Goal: Information Seeking & Learning: Understand process/instructions

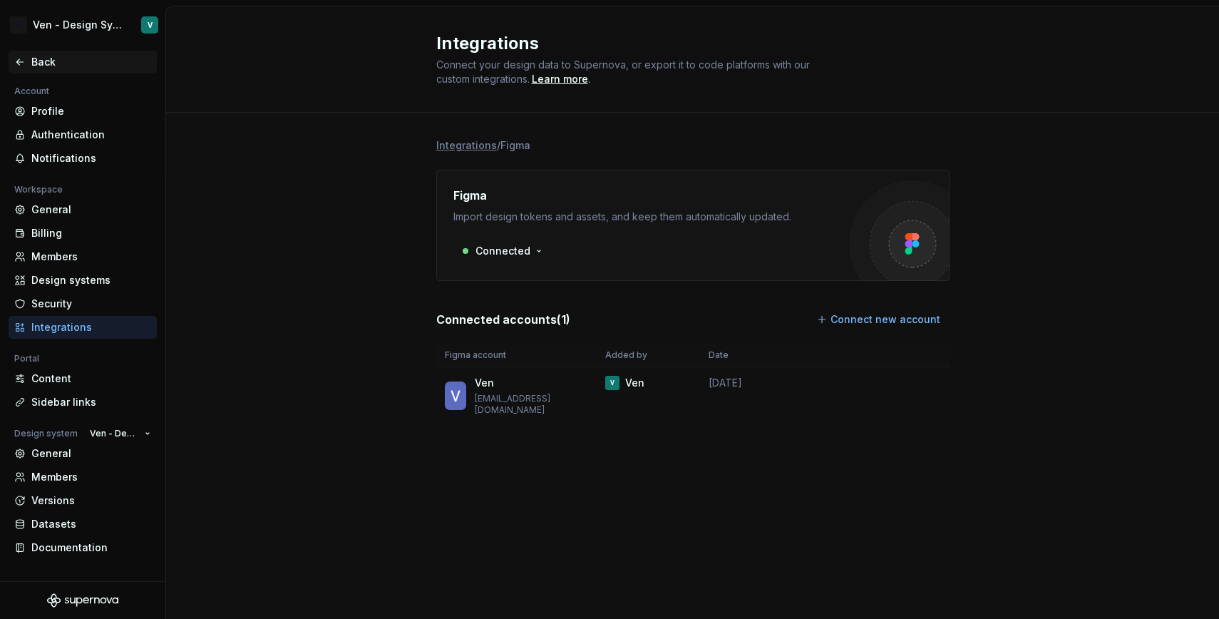
click at [36, 55] on div "Back" at bounding box center [91, 62] width 120 height 14
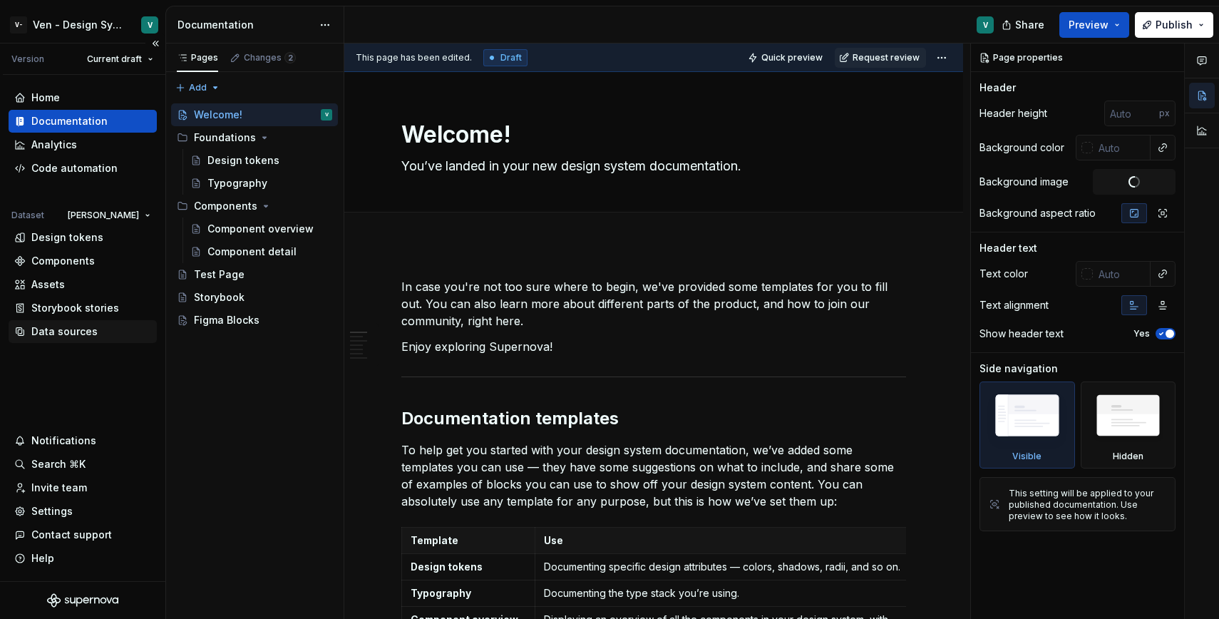
click at [78, 342] on div "Data sources" at bounding box center [83, 331] width 148 height 23
click at [91, 329] on div "Data sources" at bounding box center [64, 331] width 66 height 14
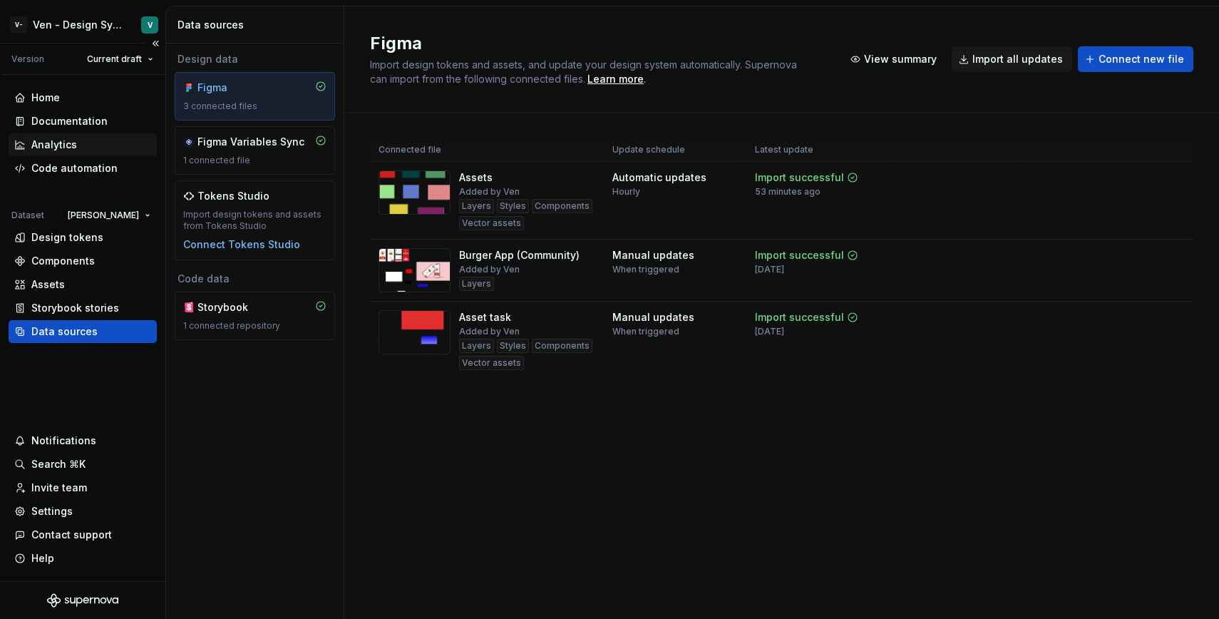
click at [68, 144] on div "Analytics" at bounding box center [54, 145] width 46 height 14
click at [95, 123] on div "Documentation" at bounding box center [69, 121] width 76 height 14
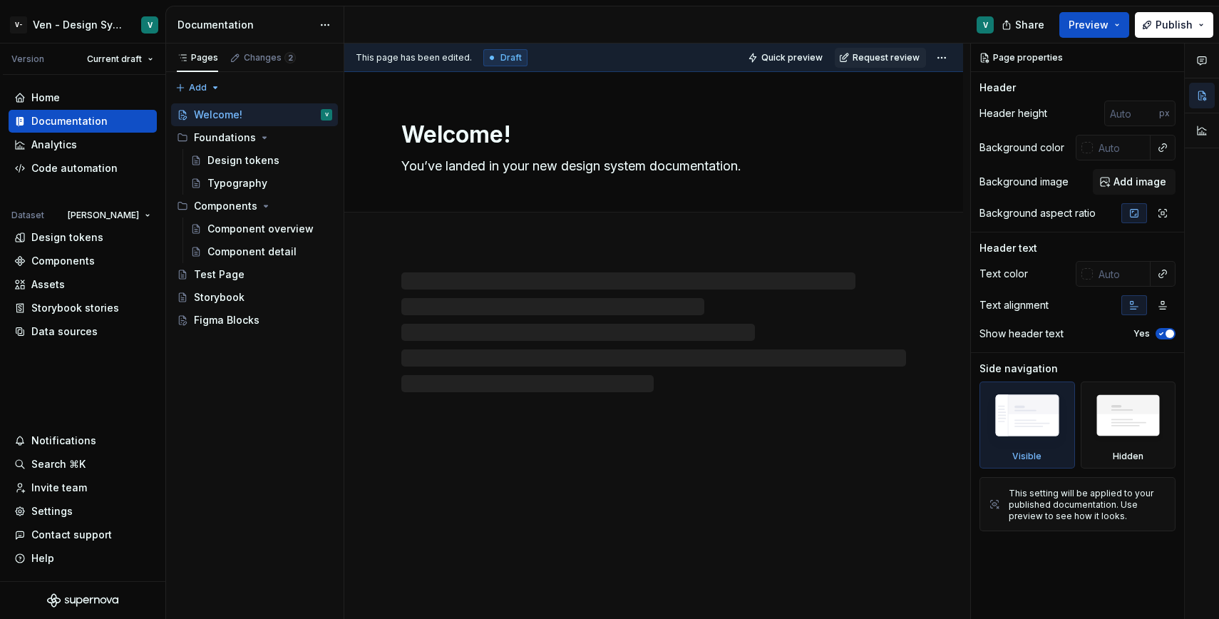
type textarea "*"
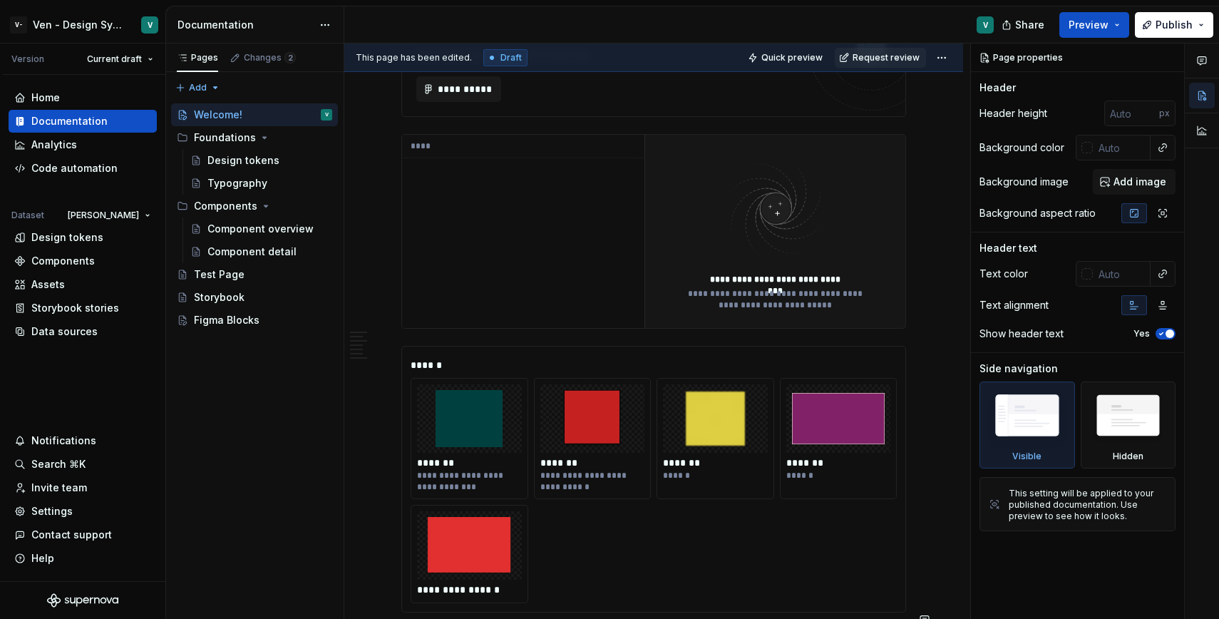
scroll to position [2058, 0]
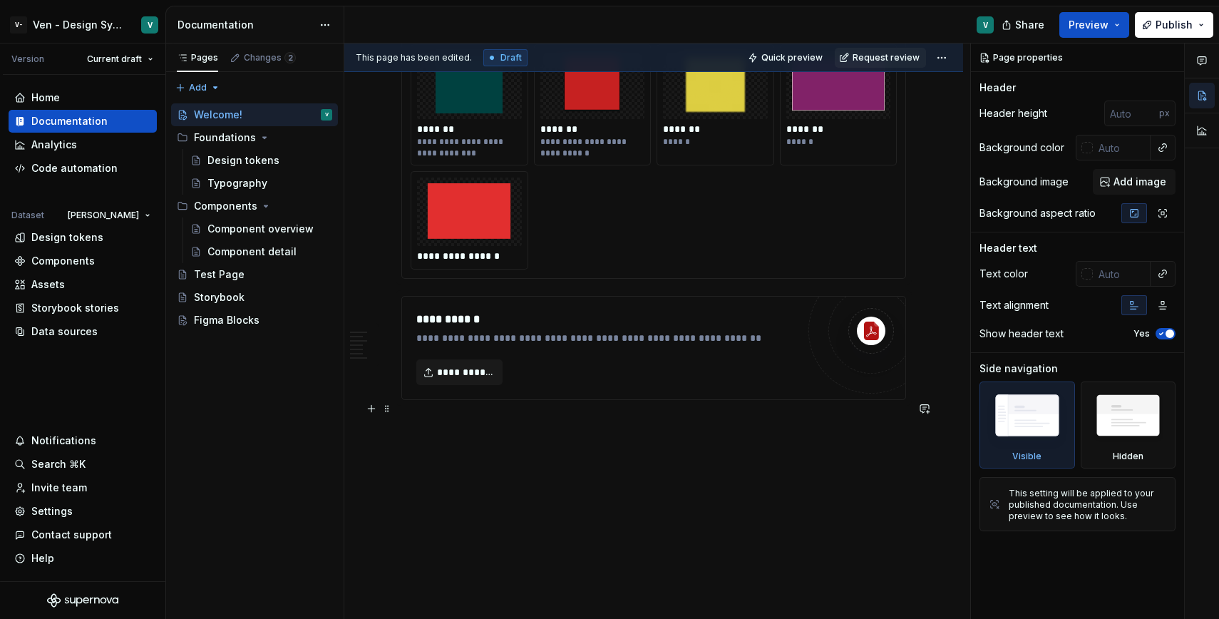
click at [482, 417] on p at bounding box center [654, 425] width 505 height 17
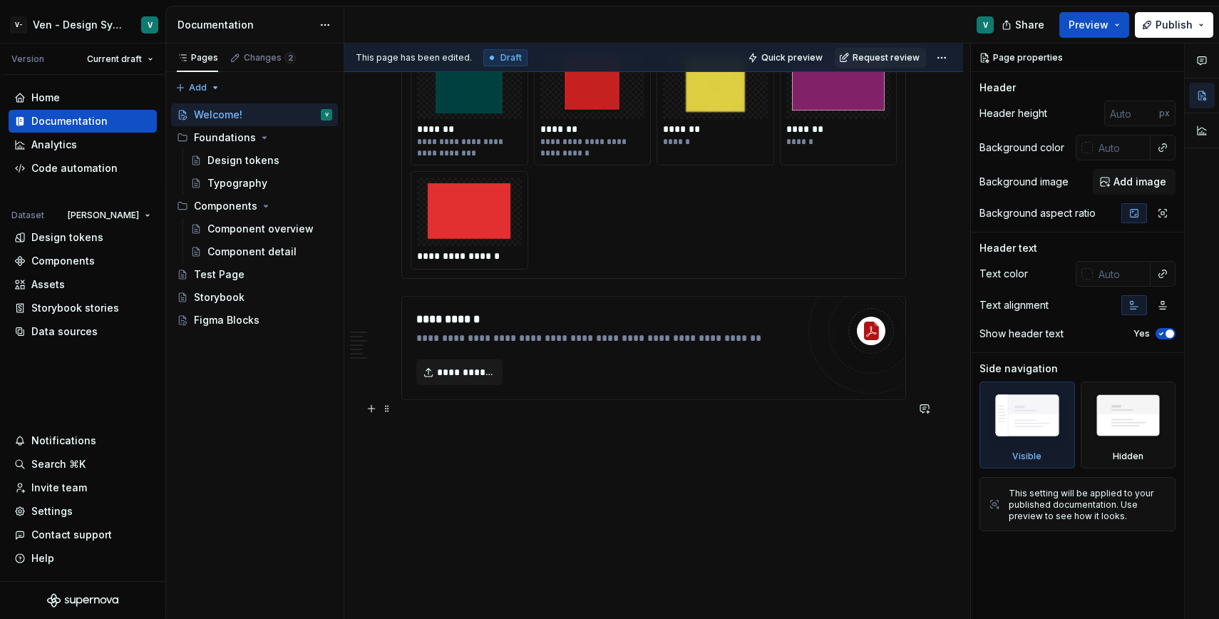
click at [528, 417] on p at bounding box center [654, 425] width 505 height 17
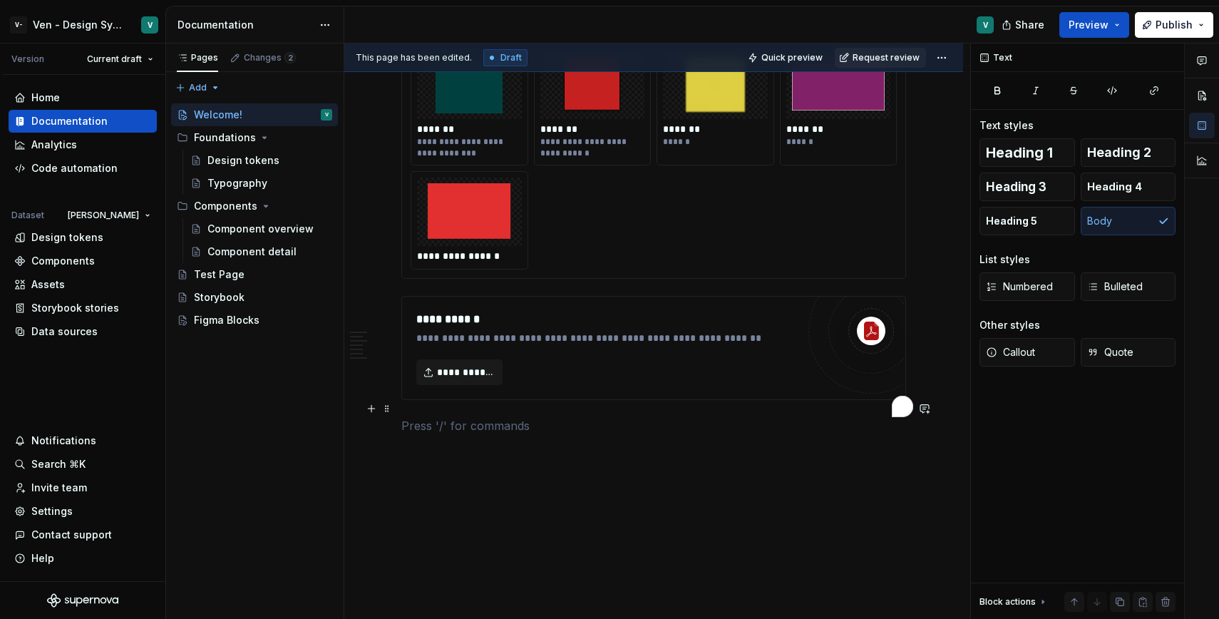
click at [474, 417] on p "To enrich screen reader interactions, please activate Accessibility in Grammarl…" at bounding box center [654, 425] width 505 height 17
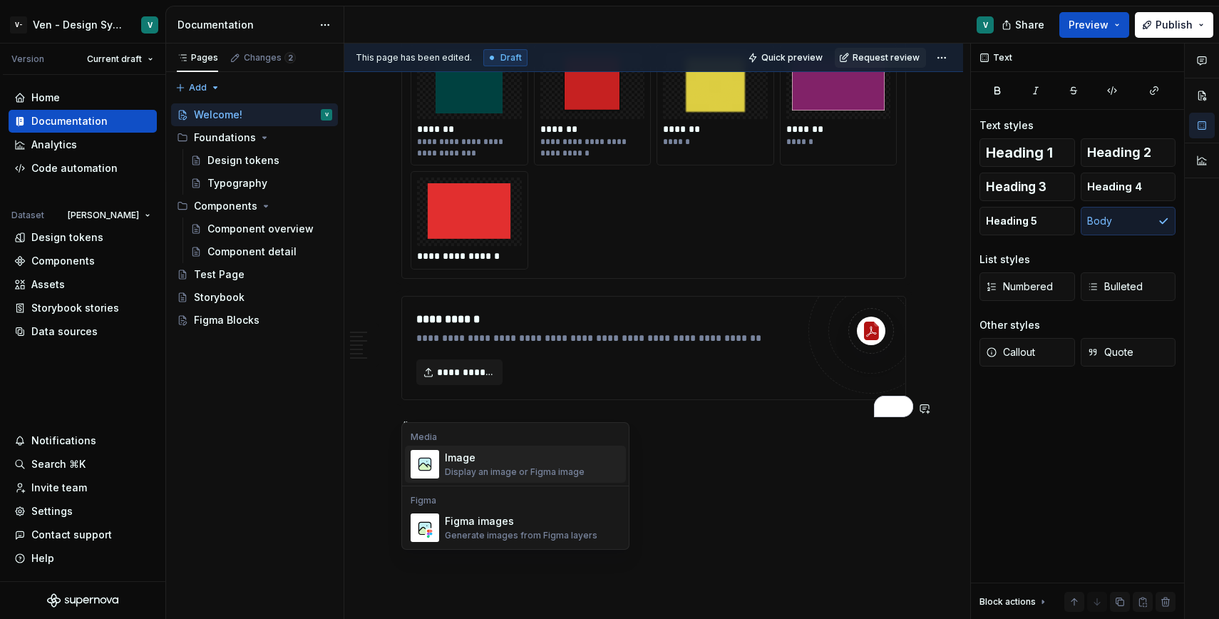
click at [492, 460] on div "Image" at bounding box center [515, 458] width 140 height 14
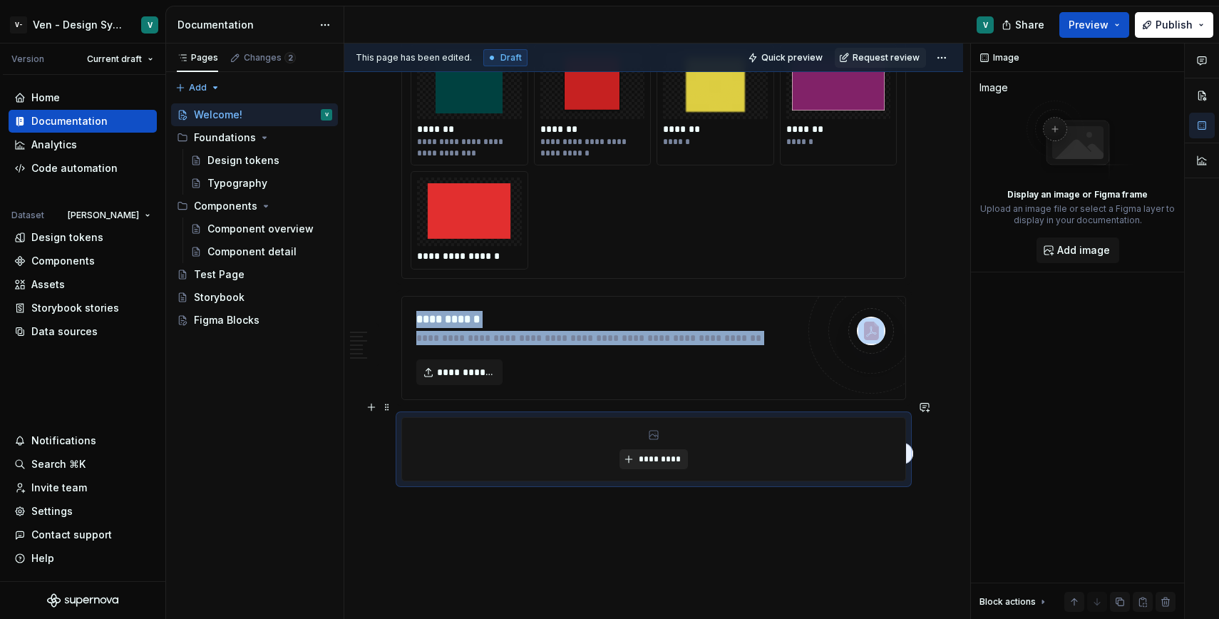
click at [651, 454] on span "*********" at bounding box center [660, 459] width 44 height 11
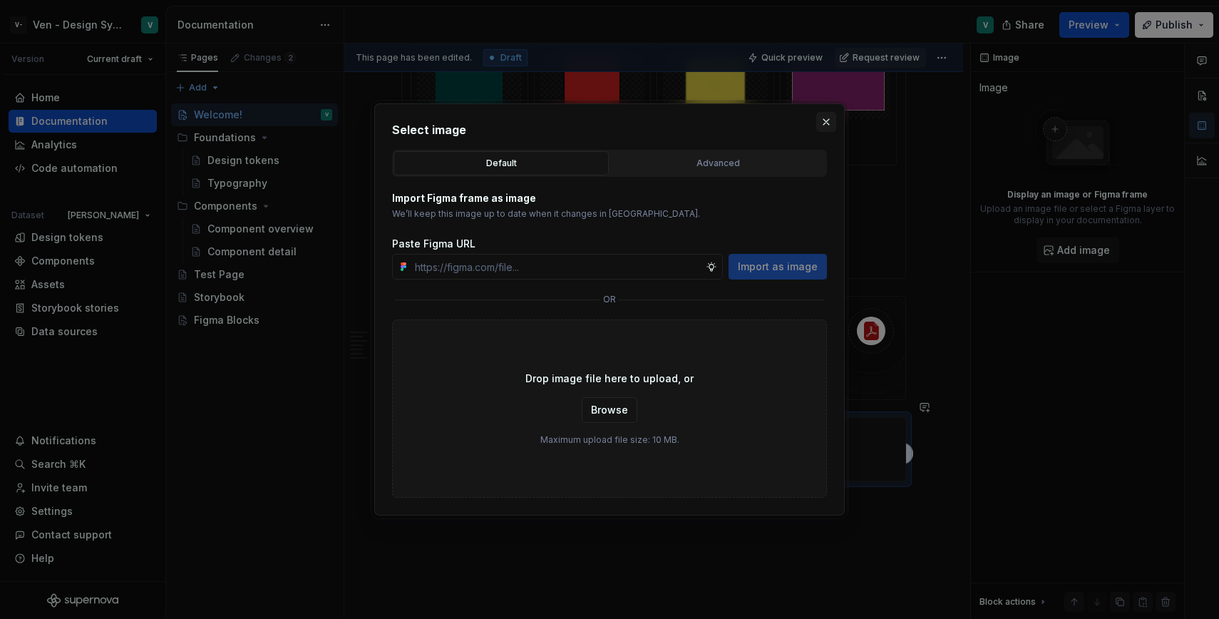
click at [827, 126] on button "button" at bounding box center [827, 122] width 20 height 20
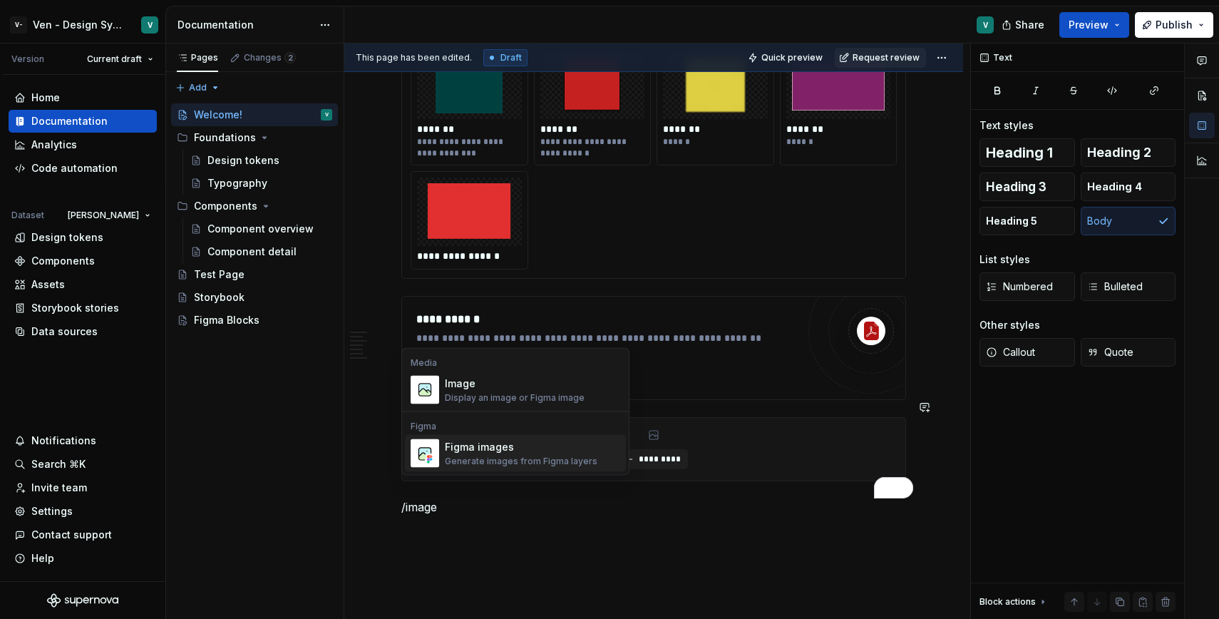
click at [571, 451] on div "Figma images" at bounding box center [521, 447] width 153 height 14
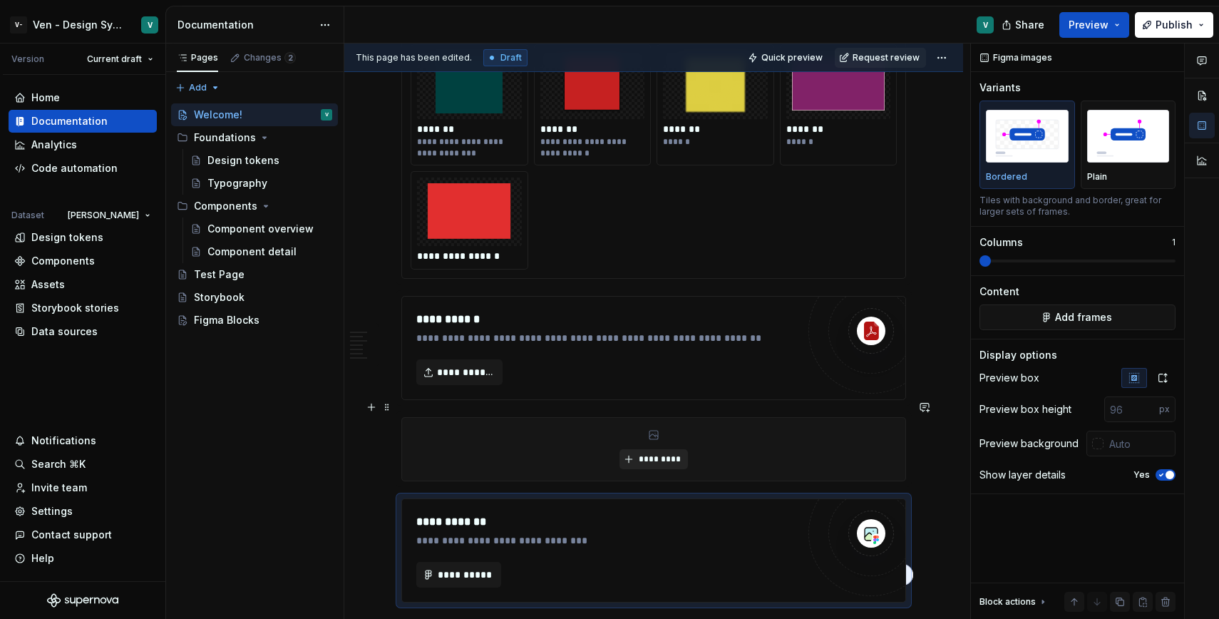
click at [676, 454] on span "*********" at bounding box center [660, 459] width 44 height 11
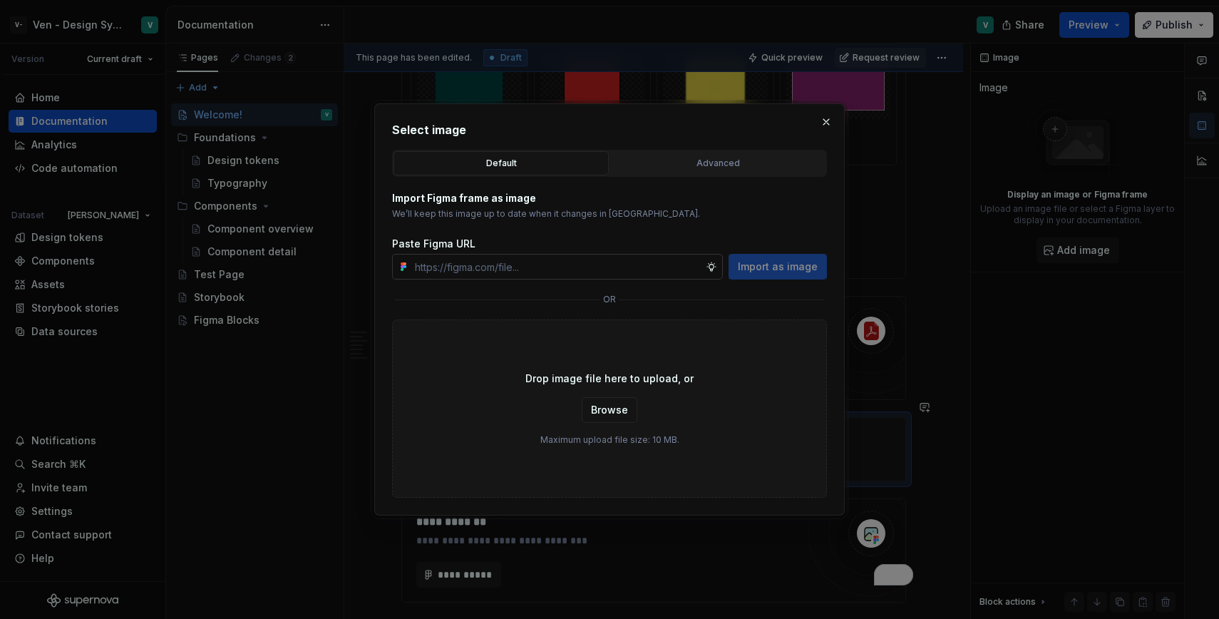
click at [482, 267] on input "text" at bounding box center [557, 267] width 297 height 26
click at [642, 219] on p "We’ll keep this image up to date when it changes in [GEOGRAPHIC_DATA]." at bounding box center [609, 213] width 435 height 11
click at [722, 171] on button "Advanced" at bounding box center [717, 163] width 215 height 24
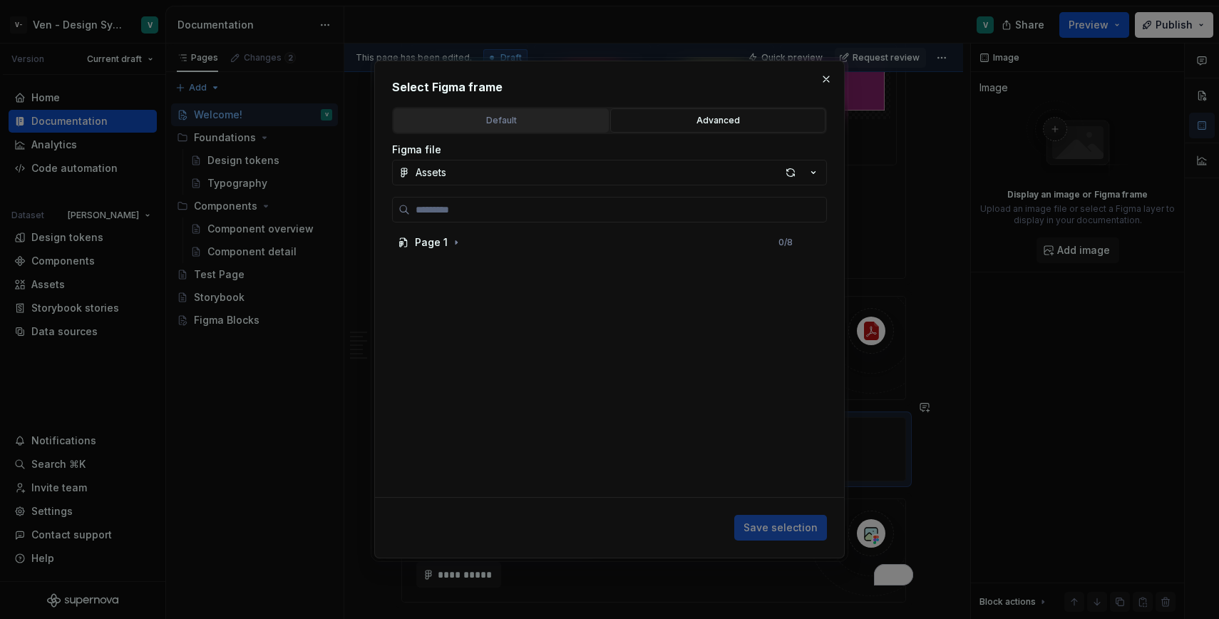
click at [498, 113] on div "Default" at bounding box center [501, 120] width 205 height 14
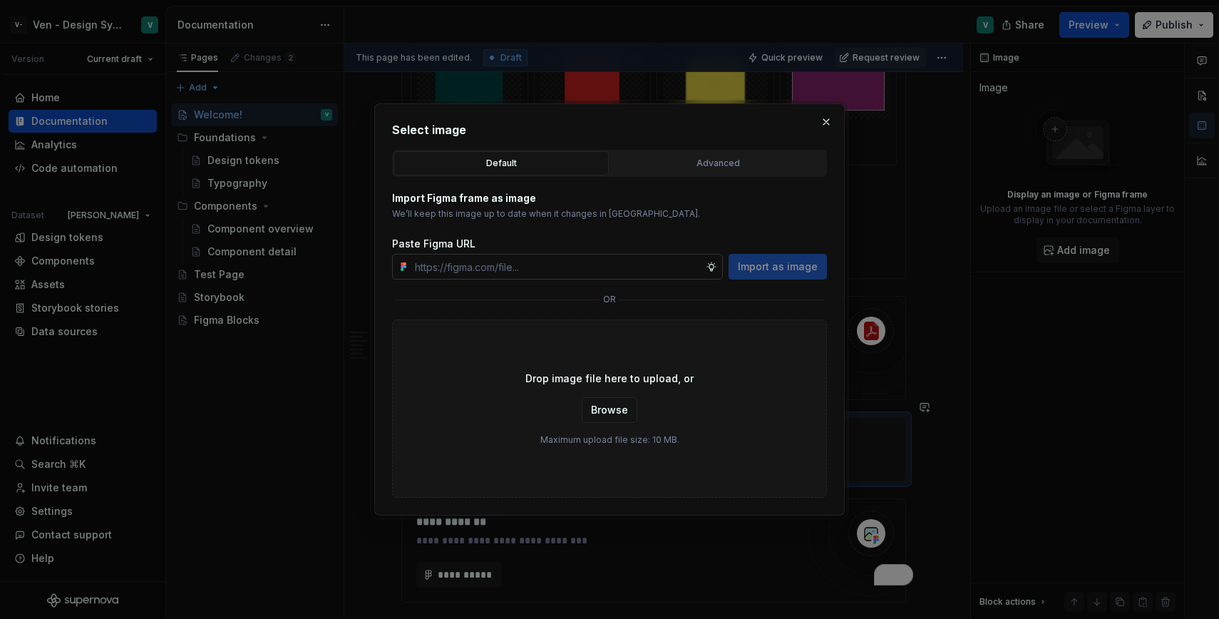
click at [546, 277] on input "text" at bounding box center [557, 267] width 297 height 26
click at [827, 122] on button "button" at bounding box center [827, 122] width 20 height 20
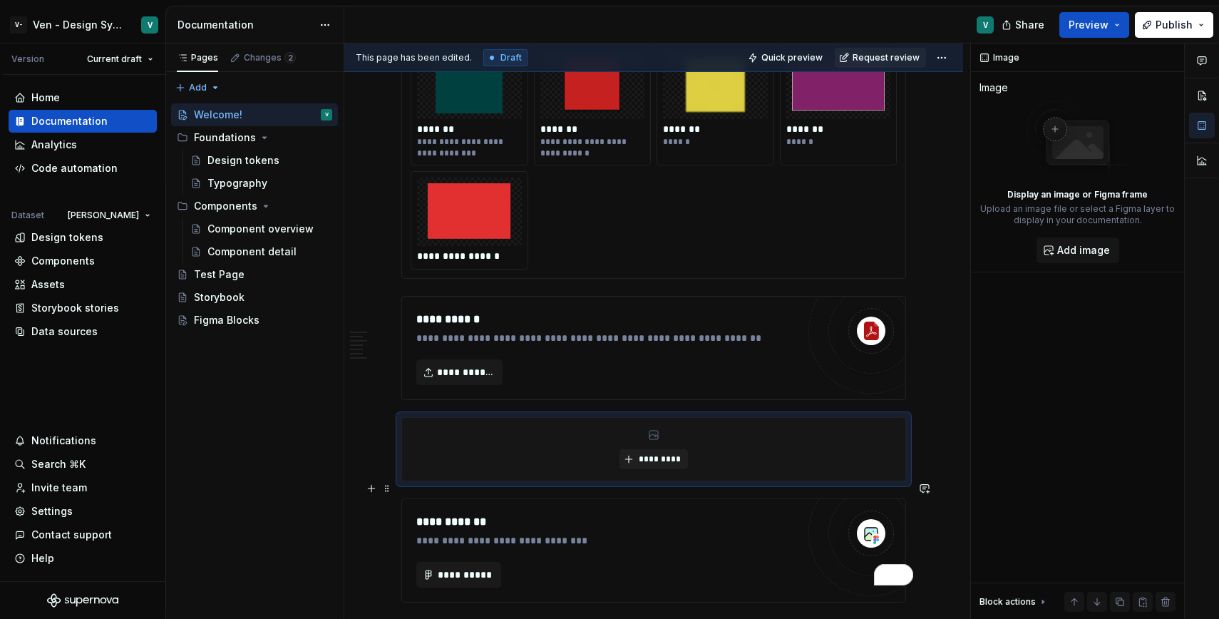
scroll to position [2226, 0]
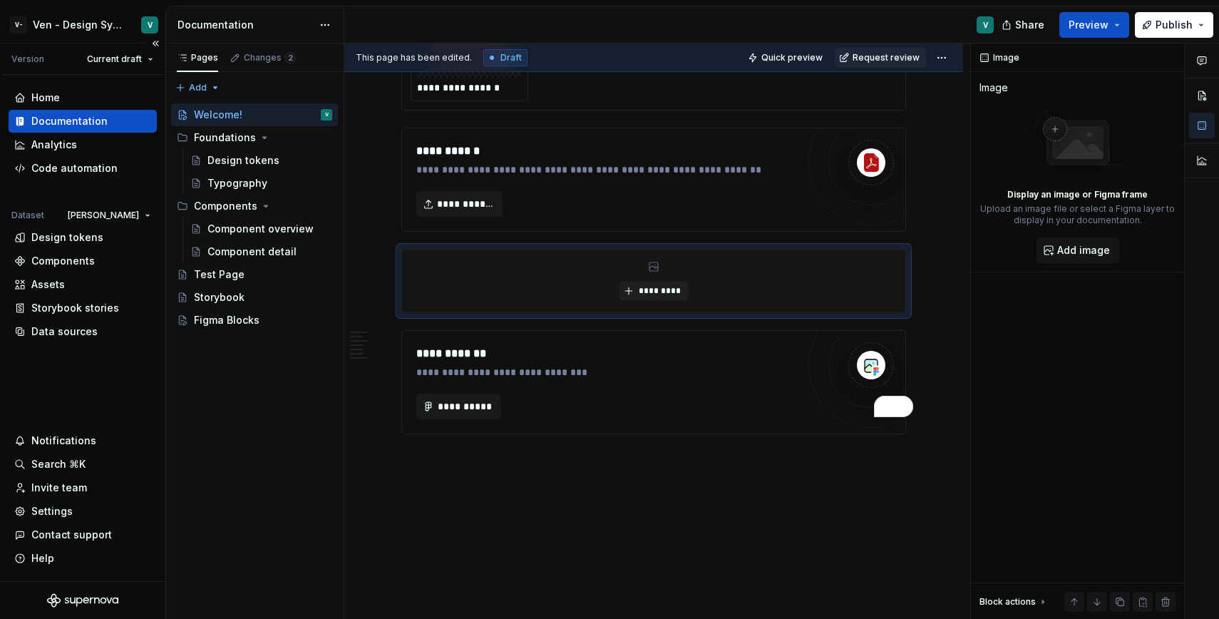
click at [116, 123] on div "Documentation" at bounding box center [82, 121] width 137 height 14
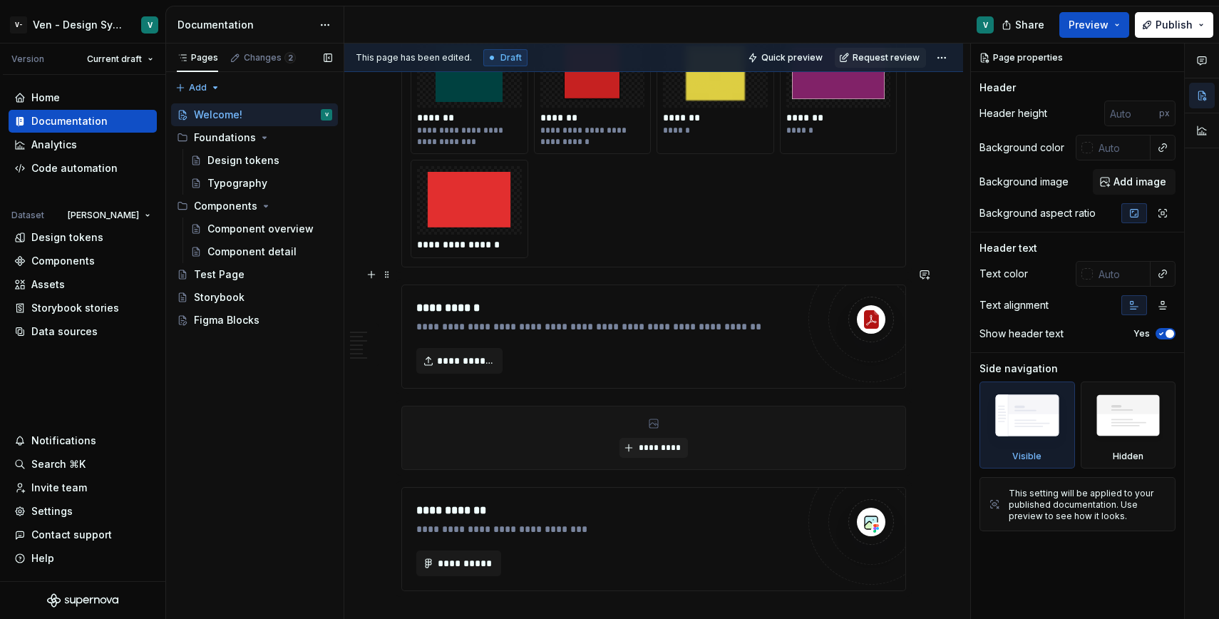
scroll to position [2226, 0]
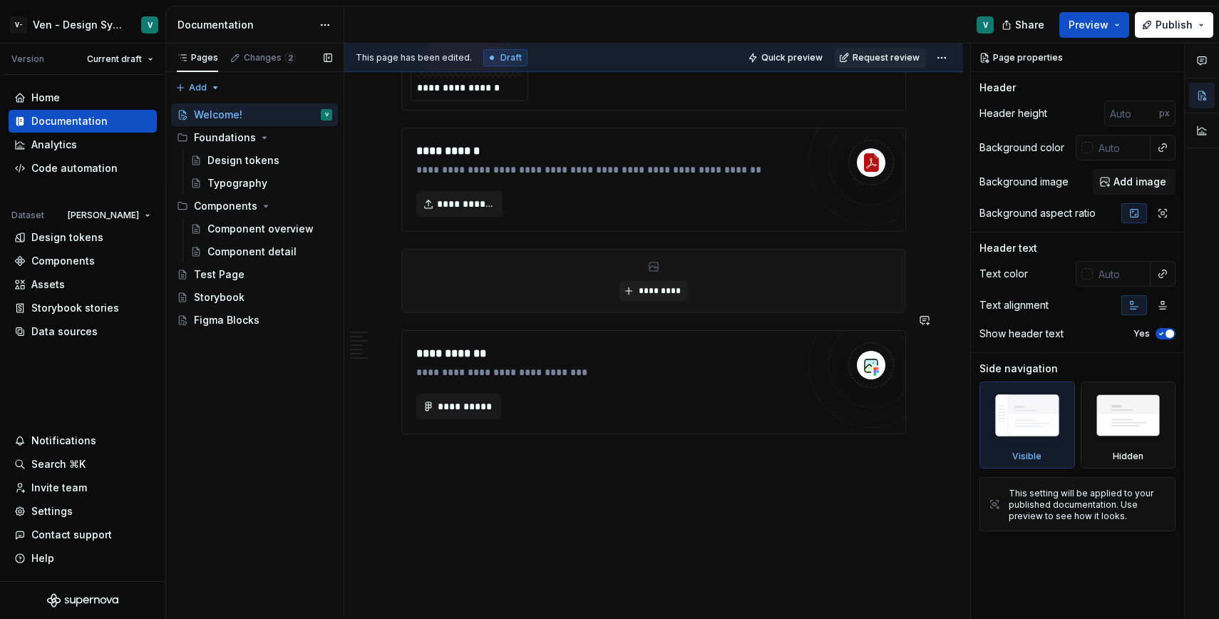
click at [655, 285] on span "*********" at bounding box center [660, 290] width 44 height 11
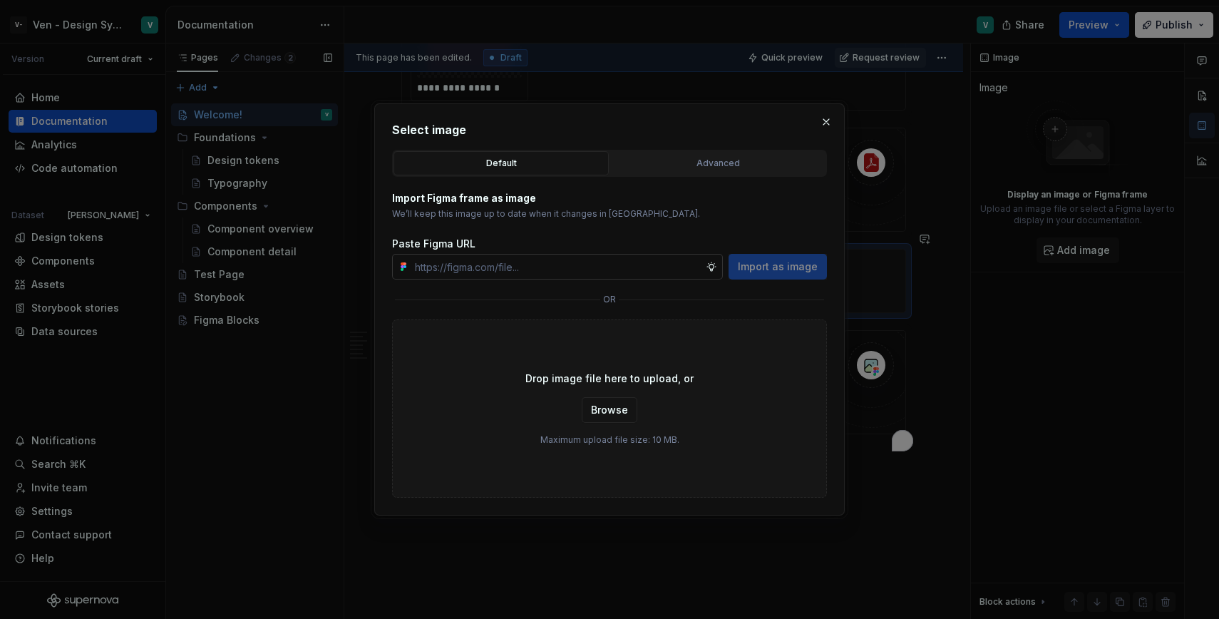
type textarea "*"
click at [653, 275] on input "text" at bounding box center [557, 267] width 297 height 26
click at [822, 128] on button "button" at bounding box center [827, 122] width 20 height 20
click at [827, 119] on div "To enrich screen reader interactions, please activate Accessibility in Grammarl…" at bounding box center [872, 163] width 126 height 126
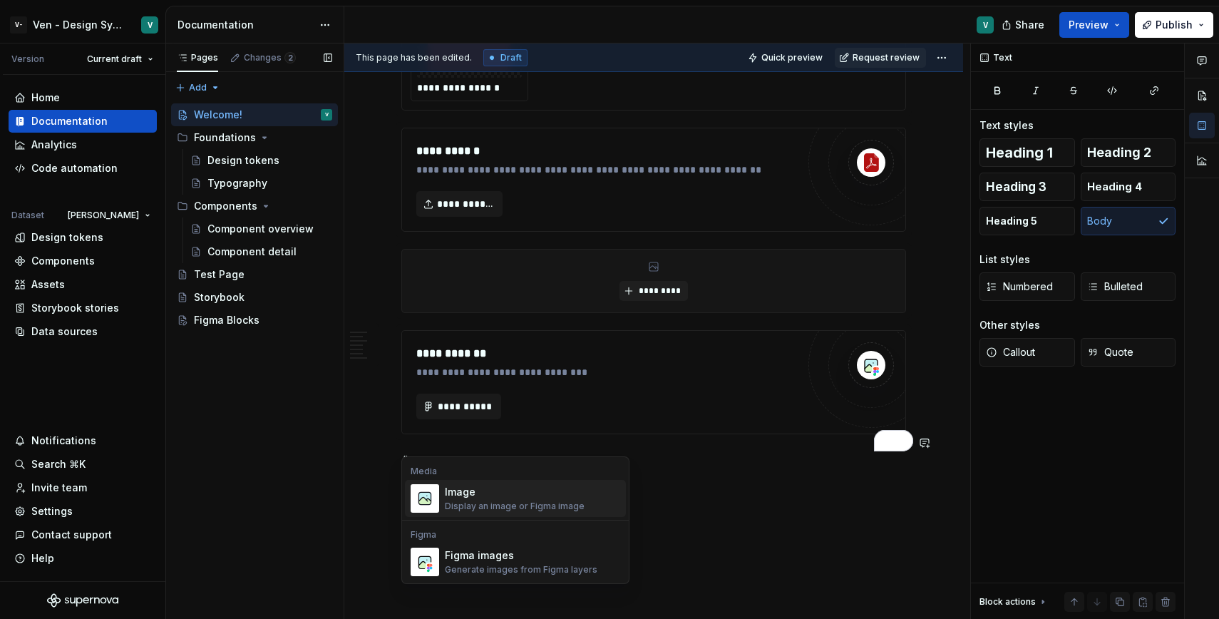
type textarea "*"
